Goal: Use online tool/utility: Use online tool/utility

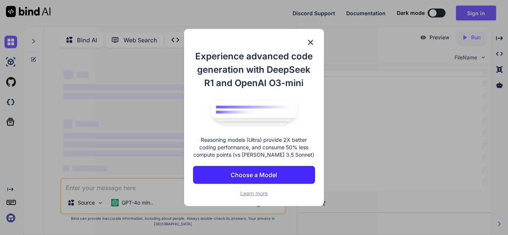
click at [400, 138] on div "Experience advanced code generation with DeepSeek R1 and OpenAI O3-mini Reasoni…" at bounding box center [254, 117] width 508 height 235
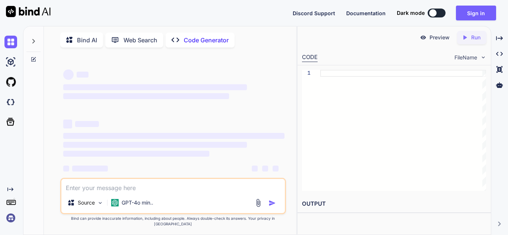
type textarea "x"
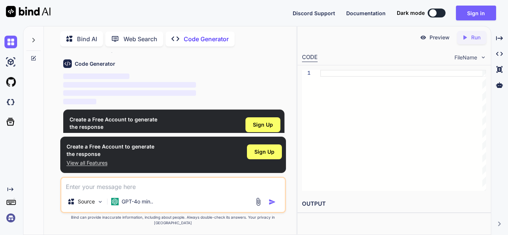
scroll to position [35, 0]
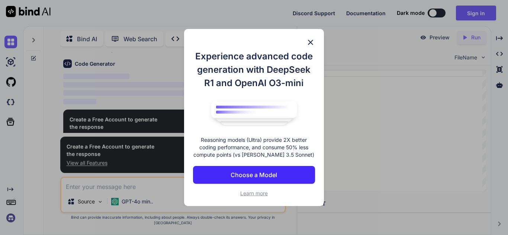
scroll to position [35, 0]
click at [306, 39] on img at bounding box center [310, 42] width 9 height 9
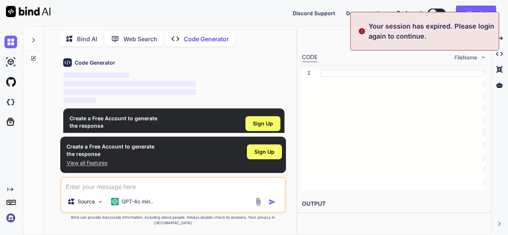
click at [319, 75] on div at bounding box center [311, 73] width 18 height 7
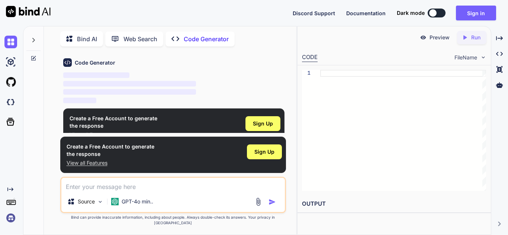
type textarea "x"
click at [318, 72] on div at bounding box center [311, 73] width 18 height 7
click at [325, 75] on div at bounding box center [403, 130] width 166 height 121
type textarea "if content: print(content) else: print("Failed to retrieve content.")"
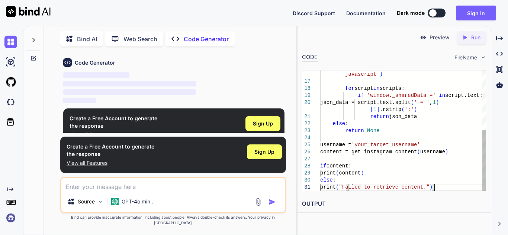
type textarea "x"
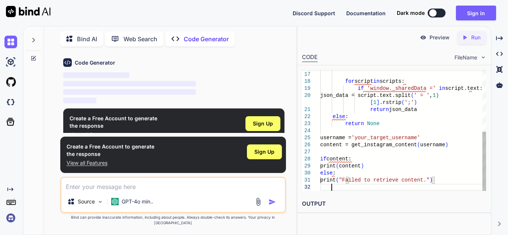
scroll to position [29, 0]
type textarea "if content: print(content) else: print("Failed to retrieve content.")"
click at [467, 34] on icon "Created with Pixso." at bounding box center [464, 37] width 7 height 7
